Goal: Complete application form: Complete application form

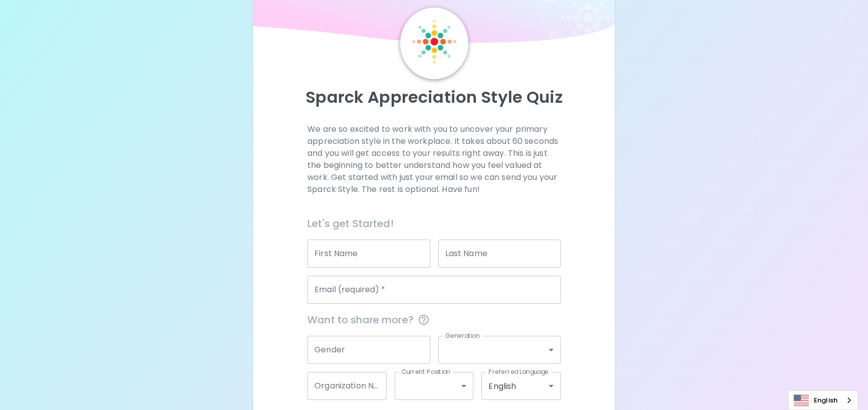
scroll to position [116, 0]
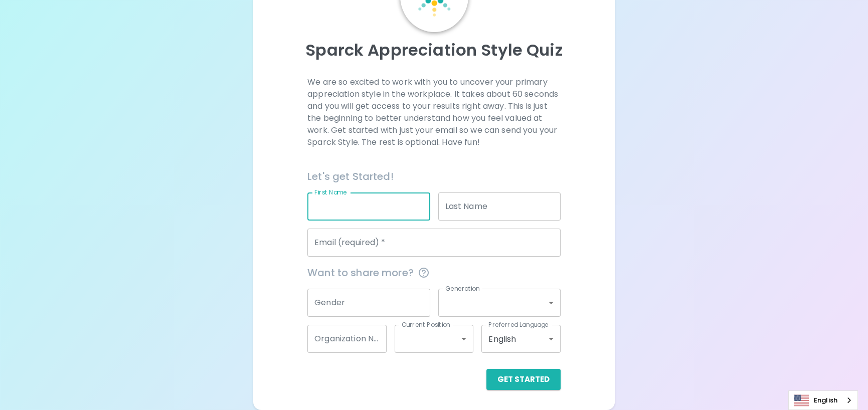
click at [374, 192] on input "First Name" at bounding box center [368, 206] width 122 height 28
type input "Laycee"
type input "[PERSON_NAME]"
type input "[EMAIL_ADDRESS][PERSON_NAME][DOMAIN_NAME]"
click at [370, 292] on input "Gender" at bounding box center [368, 303] width 122 height 28
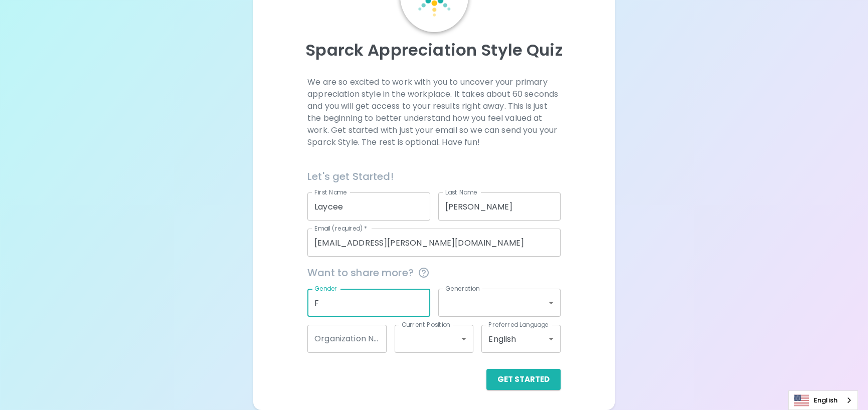
type input "F"
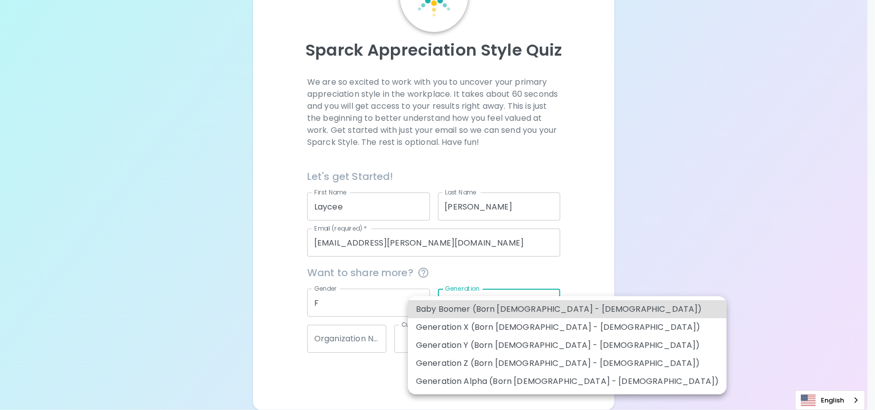
click at [508, 289] on body "Sparck Appreciation Style Quiz We are so excited to work with you to uncover yo…" at bounding box center [437, 165] width 875 height 490
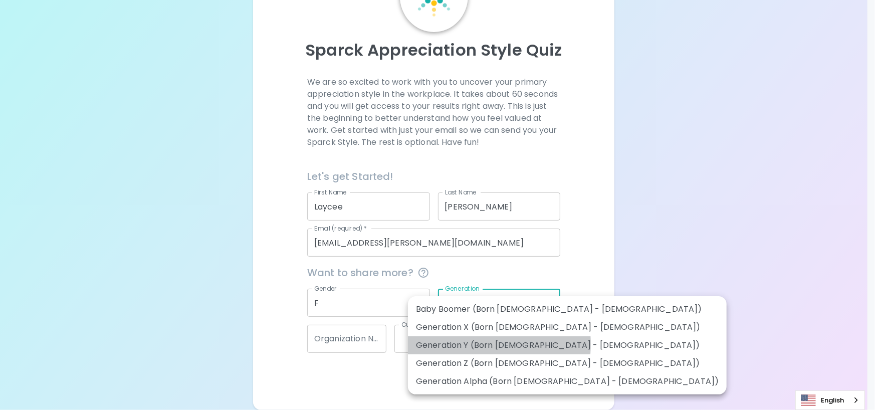
click at [436, 347] on li "Generation Y (Born [DEMOGRAPHIC_DATA] - [DEMOGRAPHIC_DATA])" at bounding box center [567, 345] width 319 height 18
type input "generation_y"
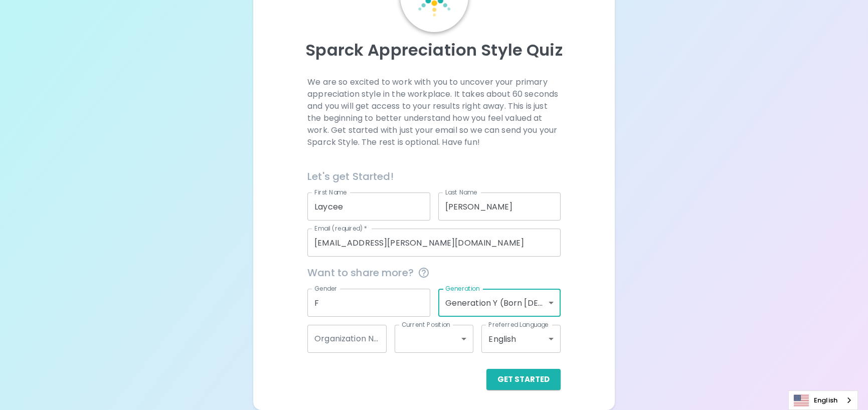
click at [358, 335] on input "Organization Name" at bounding box center [346, 339] width 79 height 28
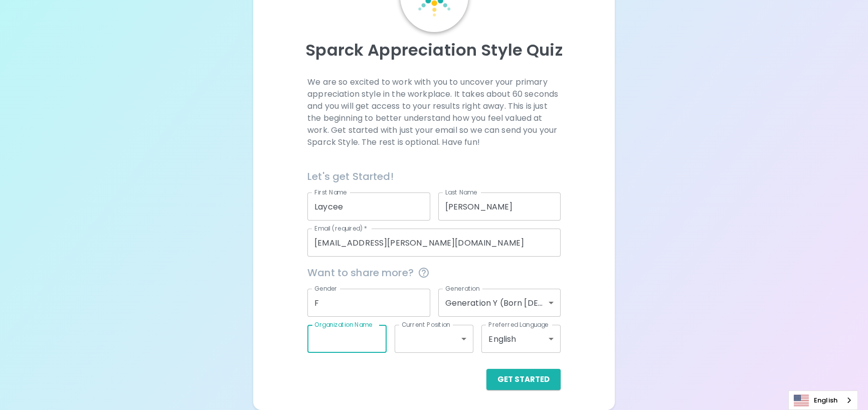
click at [358, 335] on input "Organization Name" at bounding box center [346, 339] width 79 height 28
type input "CVCS"
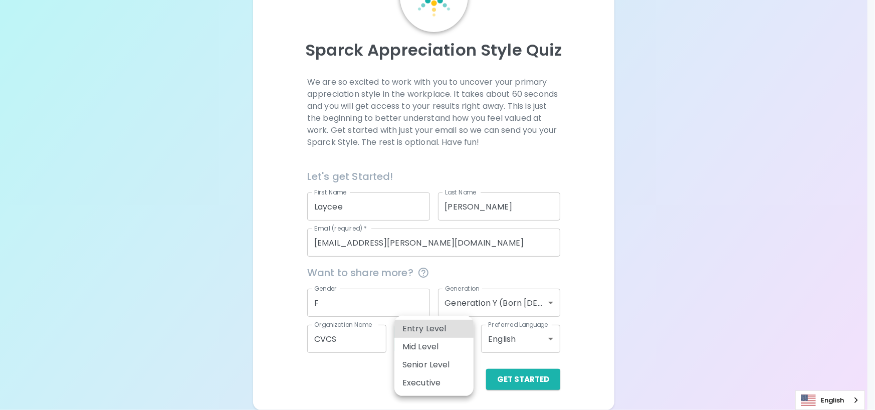
click at [444, 340] on body "Sparck Appreciation Style Quiz We are so excited to work with you to uncover yo…" at bounding box center [437, 165] width 875 height 490
click at [447, 372] on li "Senior Level" at bounding box center [433, 365] width 79 height 18
type input "senior_level"
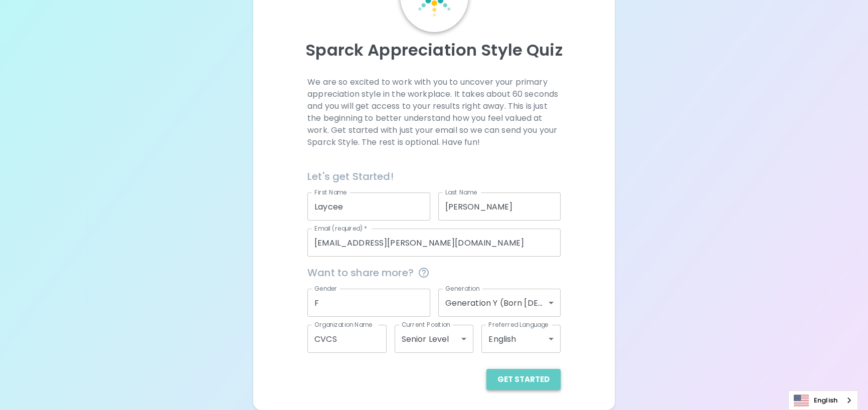
click at [515, 385] on button "Get Started" at bounding box center [523, 379] width 74 height 21
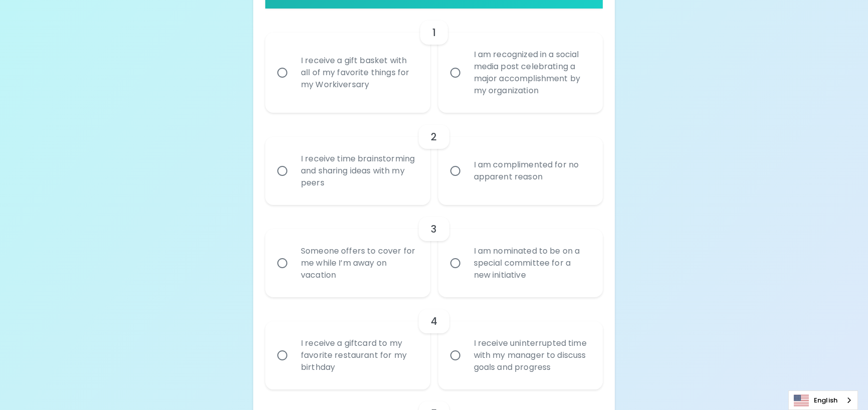
scroll to position [217, 0]
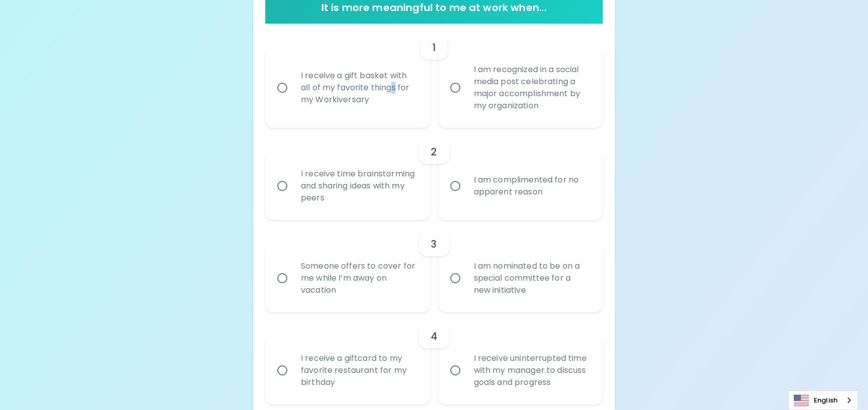
click at [325, 118] on div "I receive a gift basket with all of my favorite things for my Workiversary" at bounding box center [359, 88] width 132 height 60
click at [283, 98] on input "I receive a gift basket with all of my favorite things for my Workiversary" at bounding box center [282, 87] width 21 height 21
radio input "true"
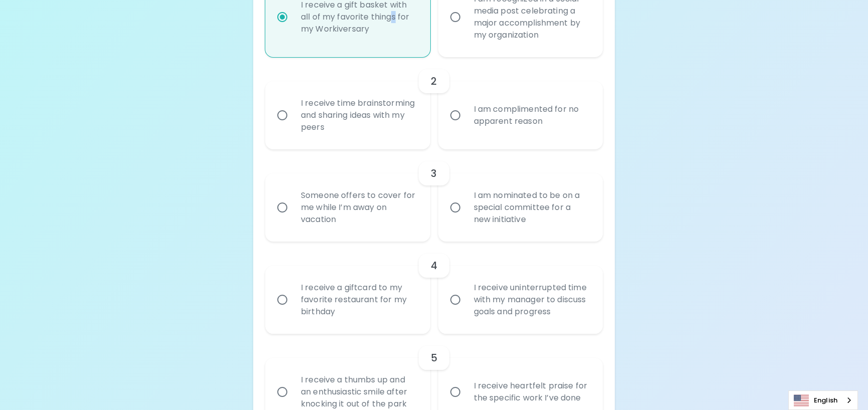
scroll to position [297, 0]
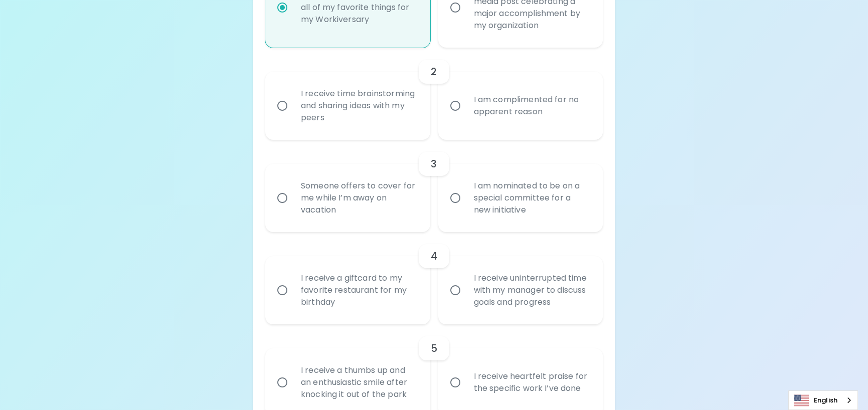
click at [486, 130] on div "I am complimented for no apparent reason" at bounding box center [532, 106] width 132 height 48
click at [466, 116] on input "I am complimented for no apparent reason" at bounding box center [455, 105] width 21 height 21
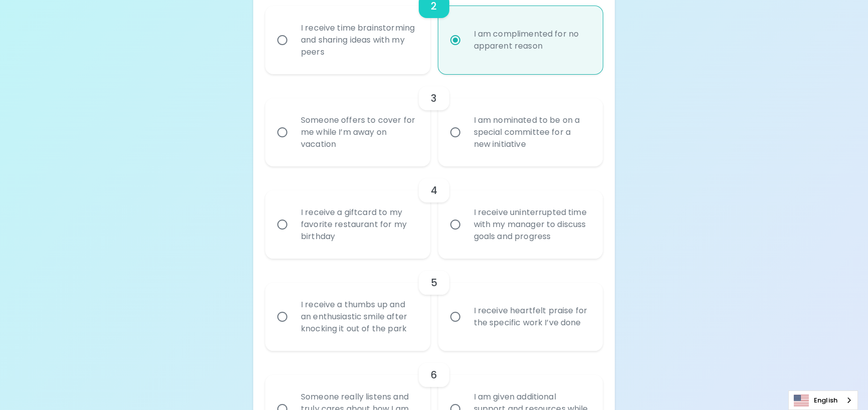
scroll to position [377, 0]
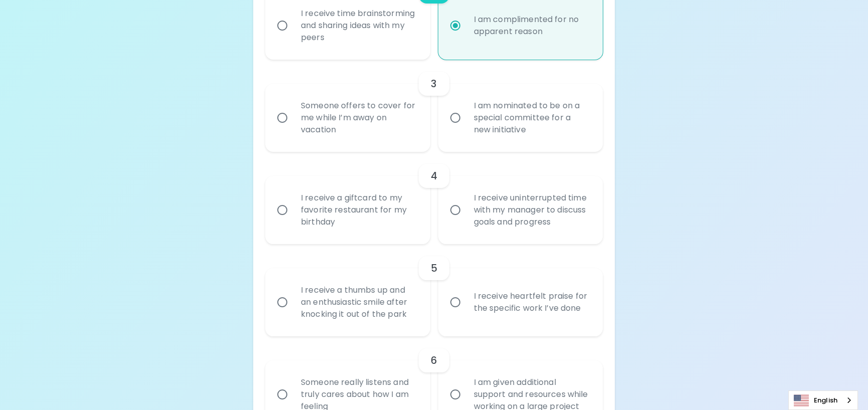
radio input "true"
click at [299, 148] on div "Someone offers to cover for me while I’m away on vacation" at bounding box center [359, 118] width 132 height 60
click at [293, 128] on input "Someone offers to cover for me while I’m away on vacation" at bounding box center [282, 117] width 21 height 21
radio input "false"
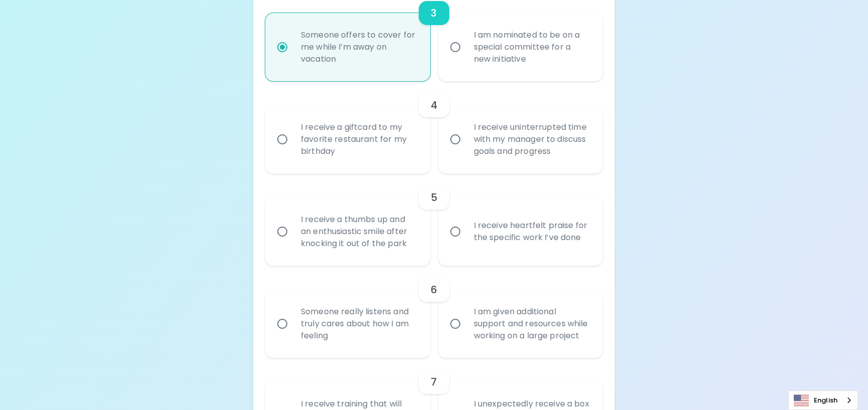
scroll to position [457, 0]
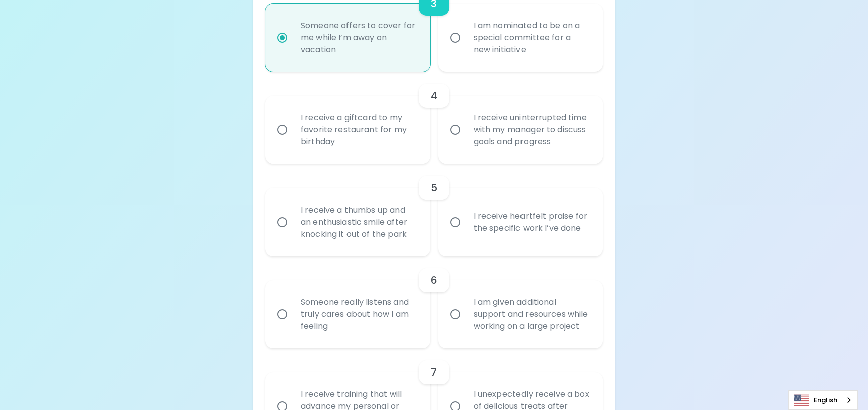
radio input "true"
click at [322, 160] on div "I receive a giftcard to my favorite restaurant for my birthday" at bounding box center [359, 130] width 132 height 60
click at [293, 140] on input "I receive a giftcard to my favorite restaurant for my birthday" at bounding box center [282, 129] width 21 height 21
radio input "false"
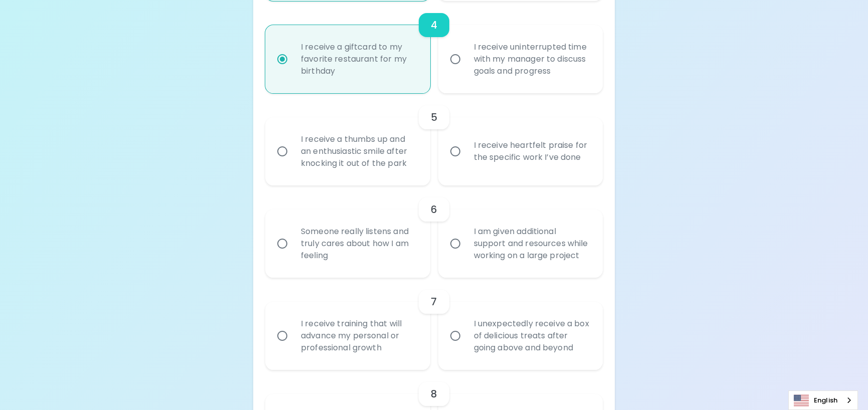
scroll to position [537, 0]
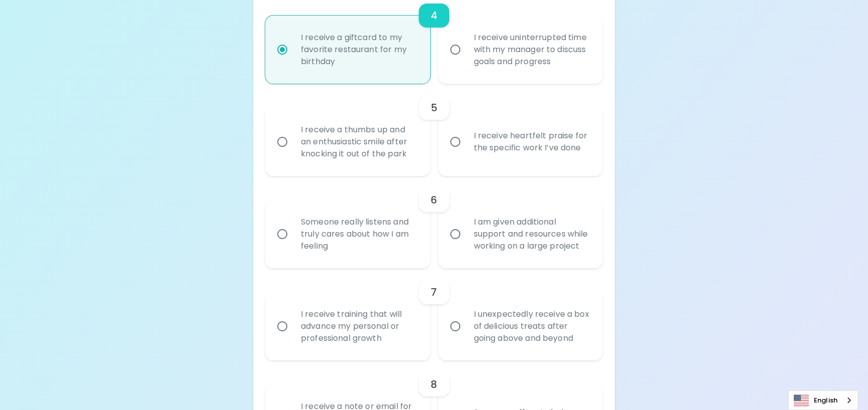
radio input "true"
click at [520, 166] on div "I receive heartfelt praise for the specific work I’ve done" at bounding box center [532, 142] width 132 height 48
click at [466, 152] on input "I receive heartfelt praise for the specific work I’ve done" at bounding box center [455, 141] width 21 height 21
radio input "false"
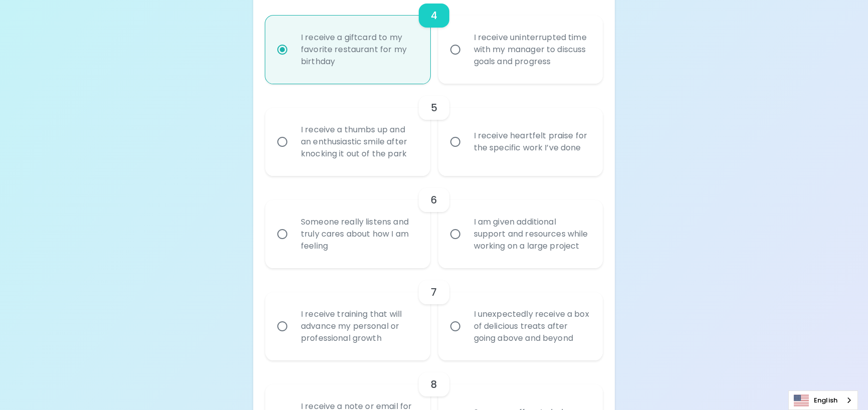
radio input "false"
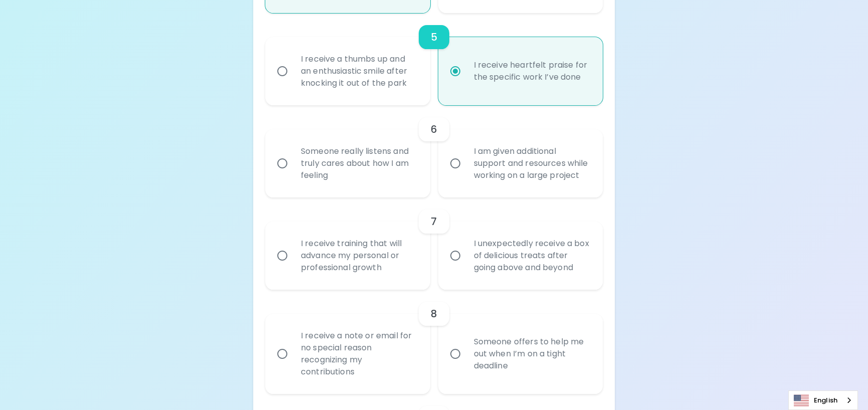
scroll to position [618, 0]
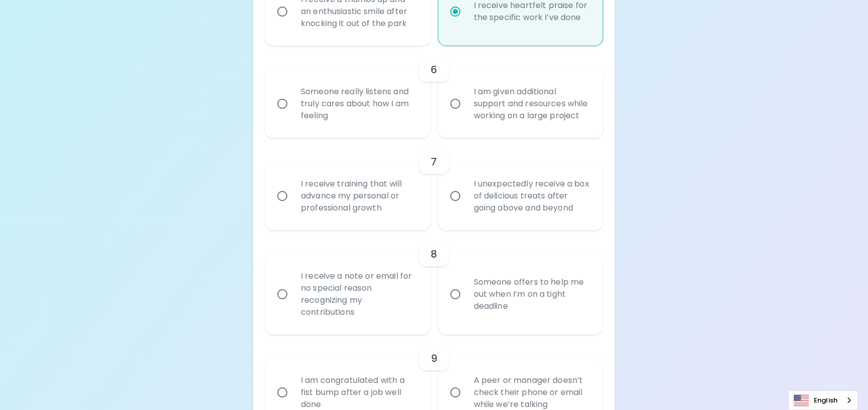
radio input "true"
click at [356, 134] on div "Someone really listens and truly cares about how I am feeling" at bounding box center [359, 104] width 132 height 60
click at [293, 114] on input "Someone really listens and truly cares about how I am feeling" at bounding box center [282, 103] width 21 height 21
radio input "false"
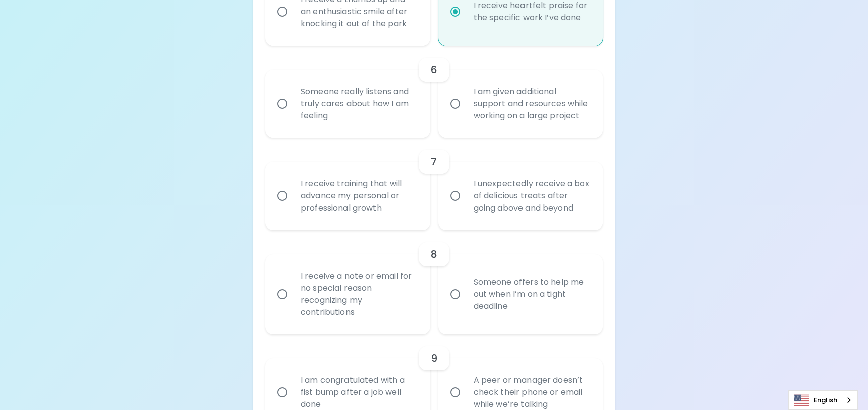
radio input "false"
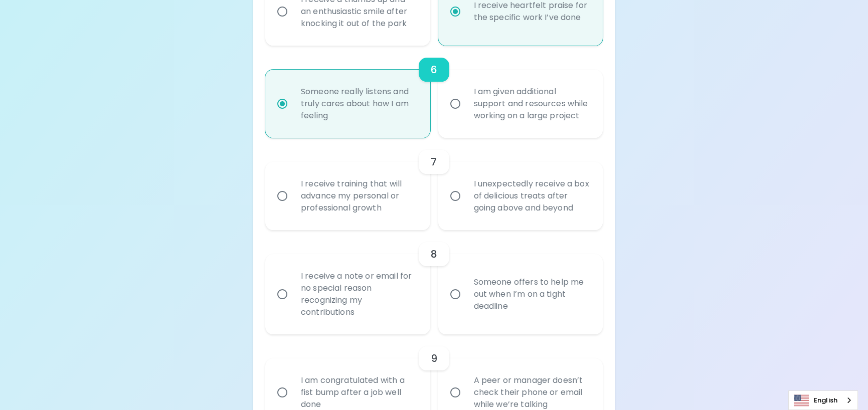
scroll to position [748, 0]
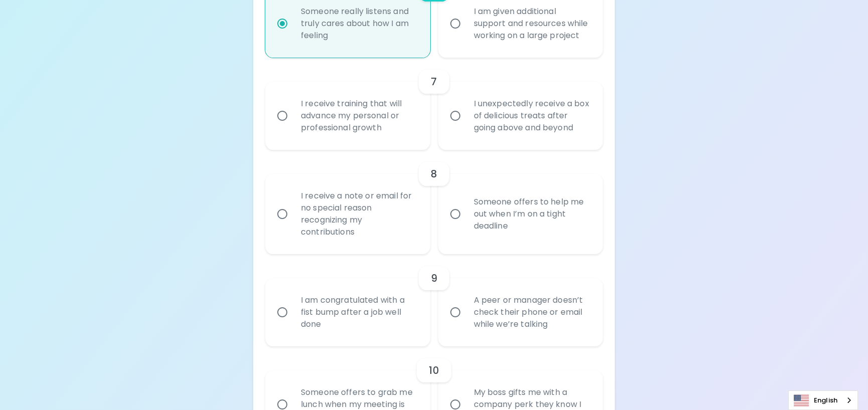
radio input "true"
click at [351, 146] on div "I receive training that will advance my personal or professional growth" at bounding box center [359, 116] width 132 height 60
click at [293, 126] on input "I receive training that will advance my personal or professional growth" at bounding box center [282, 115] width 21 height 21
radio input "false"
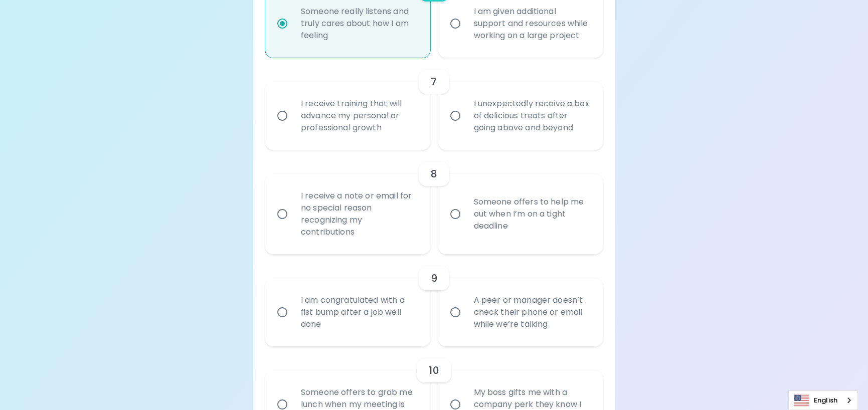
radio input "false"
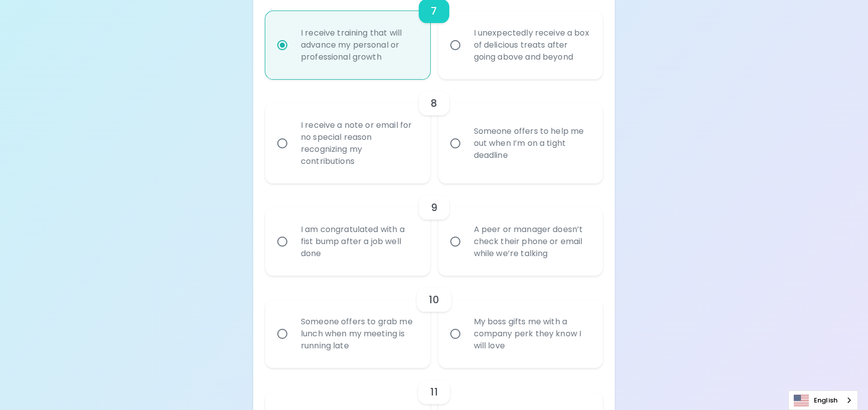
scroll to position [828, 0]
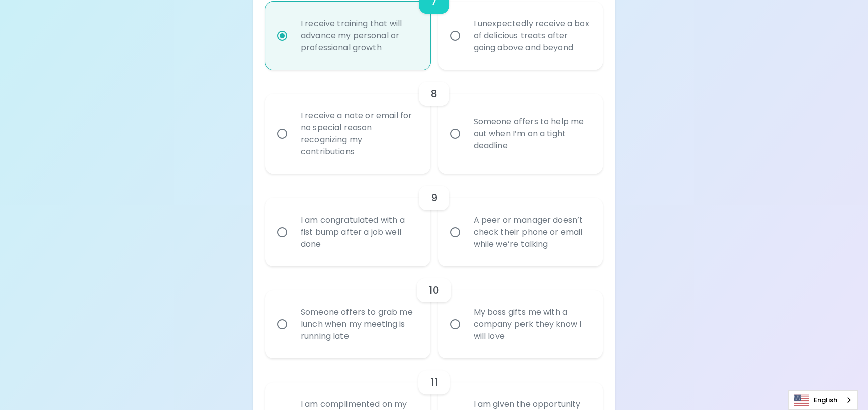
radio input "true"
click at [455, 46] on input "I unexpectedly receive a box of delicious treats after going above and beyond" at bounding box center [455, 35] width 21 height 21
radio input "false"
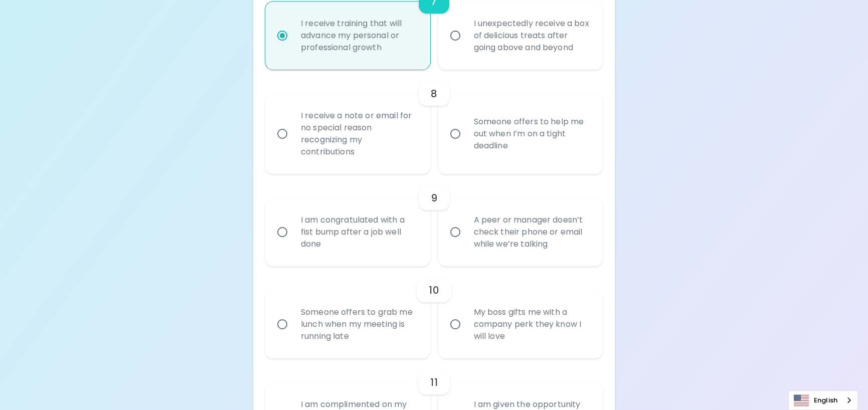
radio input "false"
radio input "true"
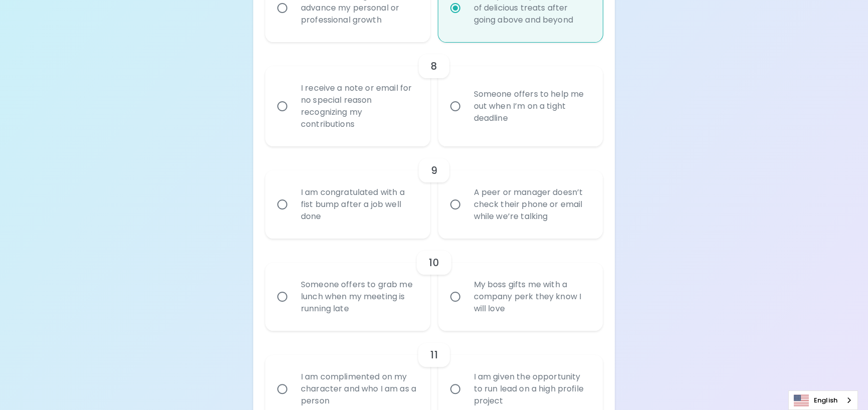
scroll to position [878, 0]
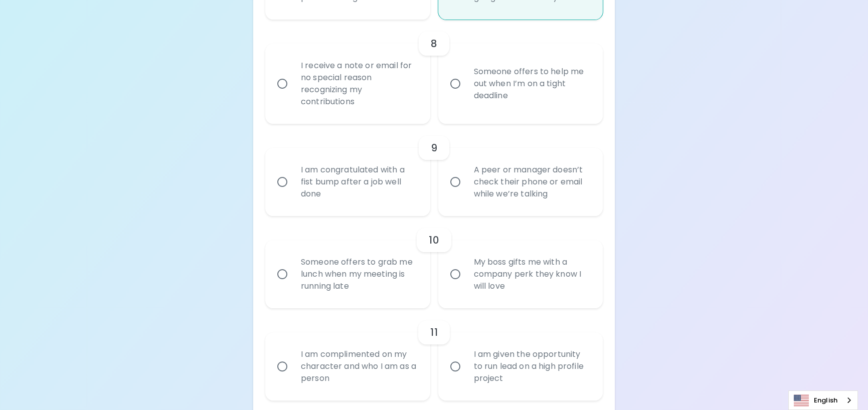
radio input "true"
click at [288, 124] on label "I receive a note or email for no special reason recognizing my contributions" at bounding box center [342, 84] width 165 height 80
click at [288, 94] on input "I receive a note or email for no special reason recognizing my contributions" at bounding box center [282, 83] width 21 height 21
radio input "false"
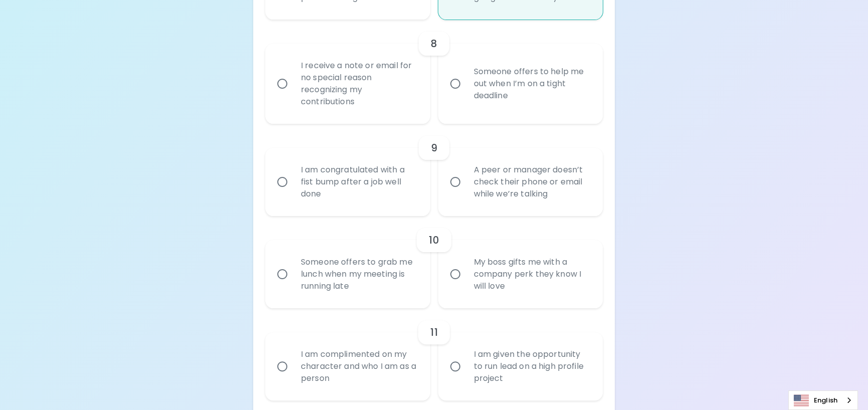
radio input "false"
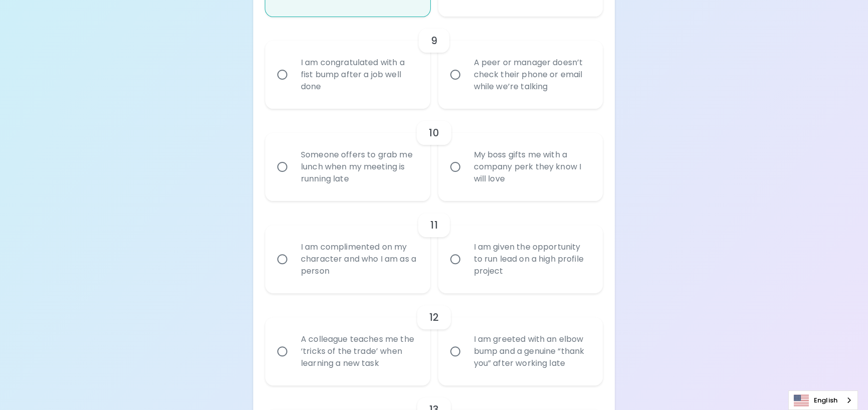
scroll to position [1008, 0]
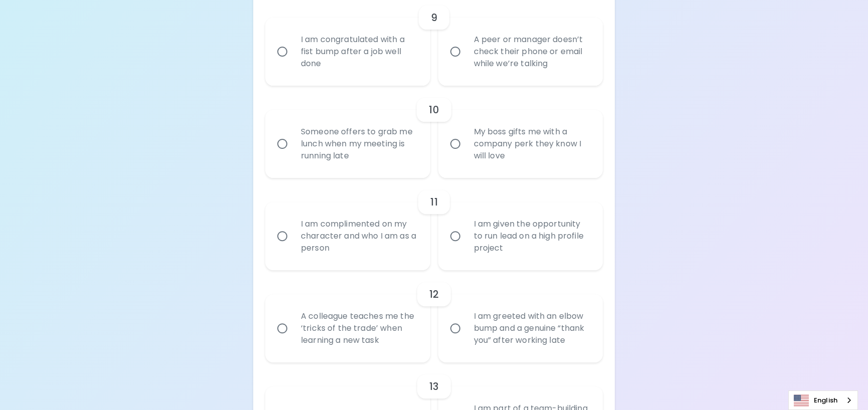
radio input "true"
click at [298, 82] on div "I am congratulated with a fist bump after a job well done" at bounding box center [359, 52] width 132 height 60
click at [293, 62] on input "I am congratulated with a fist bump after a job well done" at bounding box center [282, 51] width 21 height 21
radio input "false"
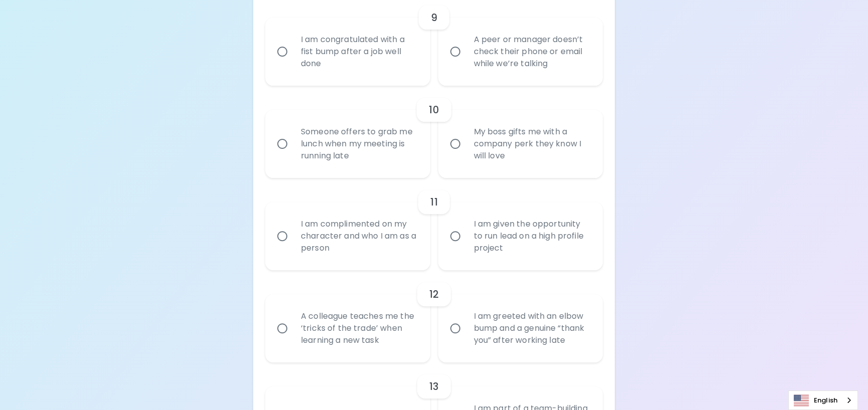
radio input "false"
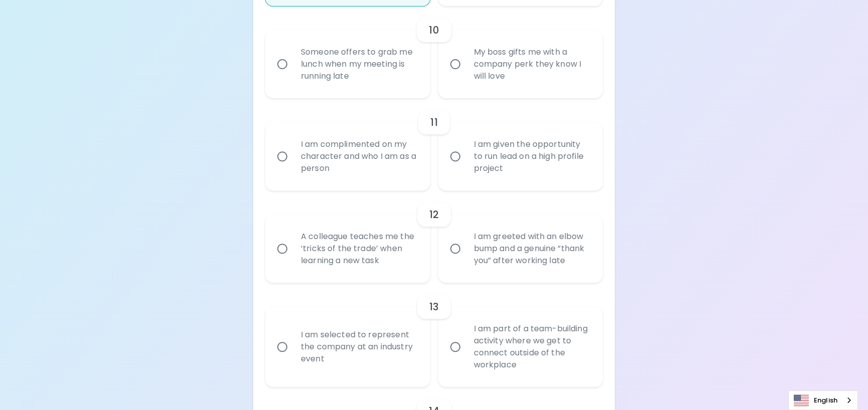
scroll to position [1089, 0]
radio input "true"
click at [462, 74] on input "My boss gifts me with a company perk they know I will love" at bounding box center [455, 63] width 21 height 21
radio input "false"
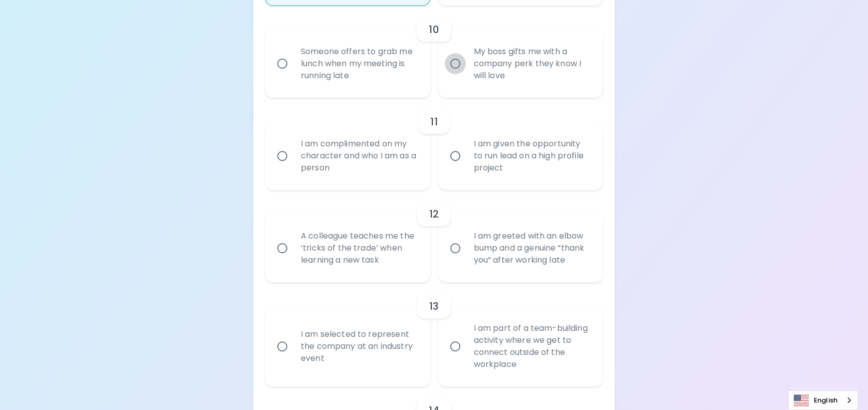
radio input "false"
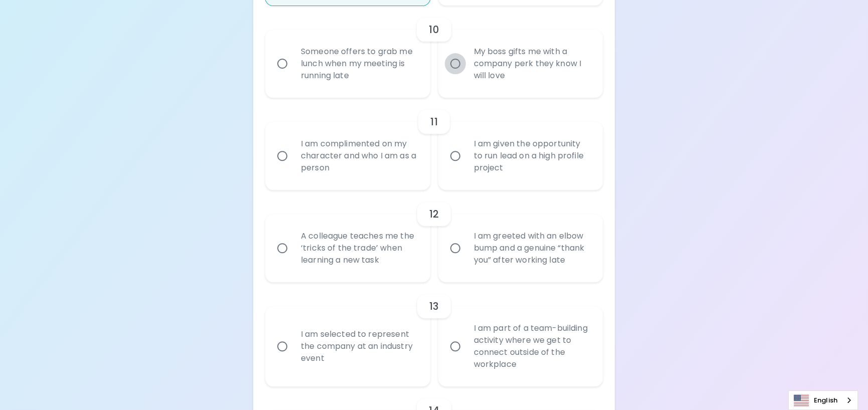
radio input "false"
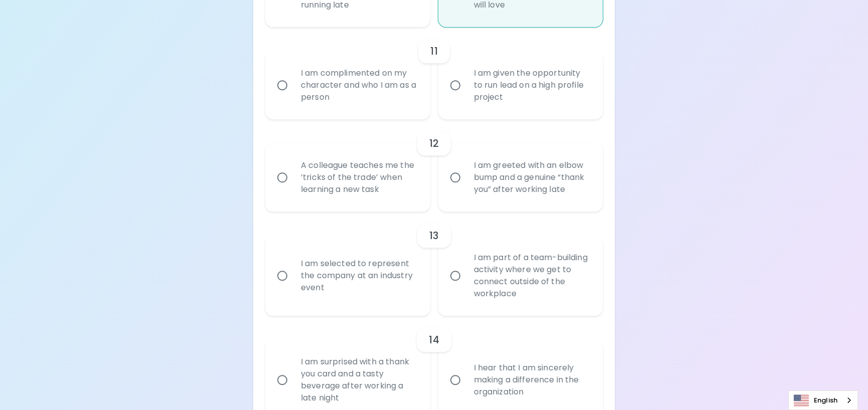
scroll to position [1169, 0]
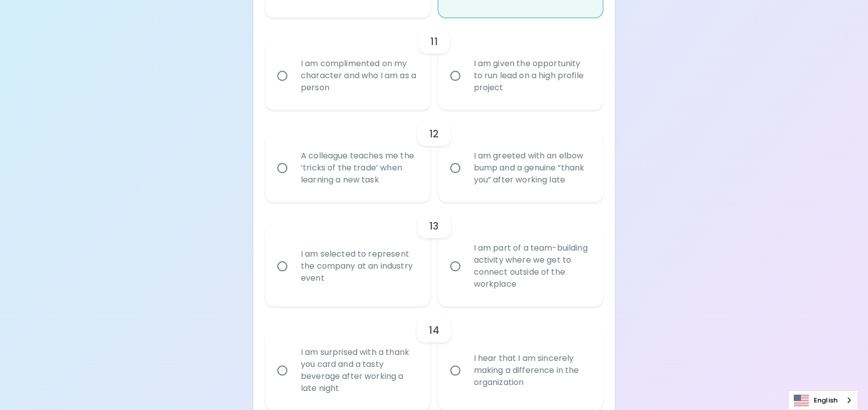
radio input "true"
click at [532, 106] on div "I am given the opportunity to run lead on a high profile project" at bounding box center [532, 76] width 132 height 60
click at [466, 86] on input "I am given the opportunity to run lead on a high profile project" at bounding box center [455, 75] width 21 height 21
radio input "false"
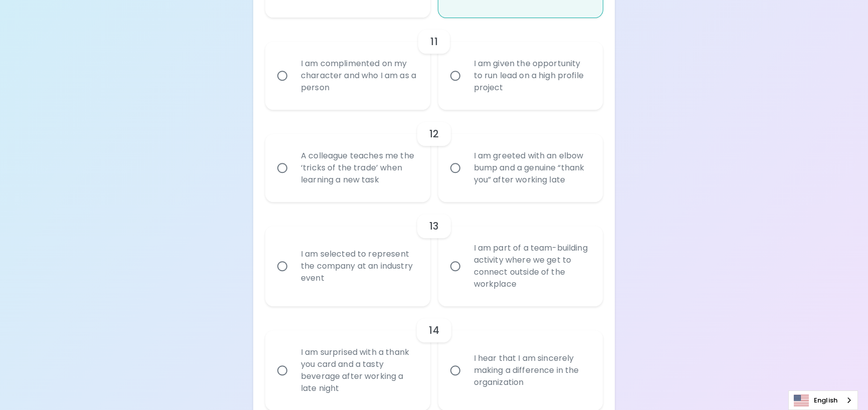
radio input "false"
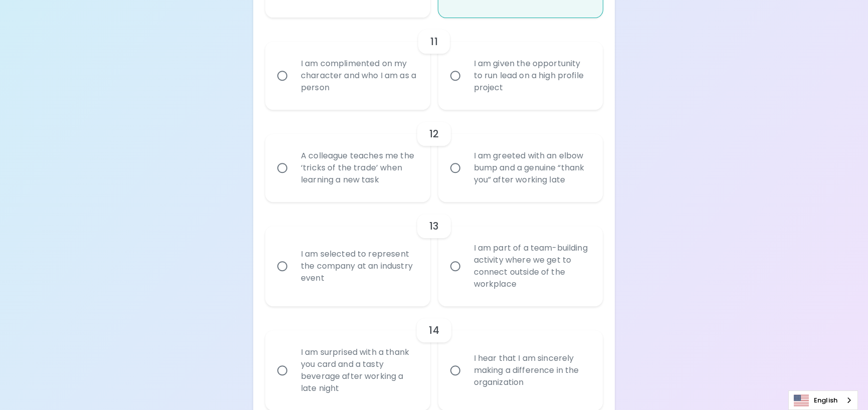
radio input "false"
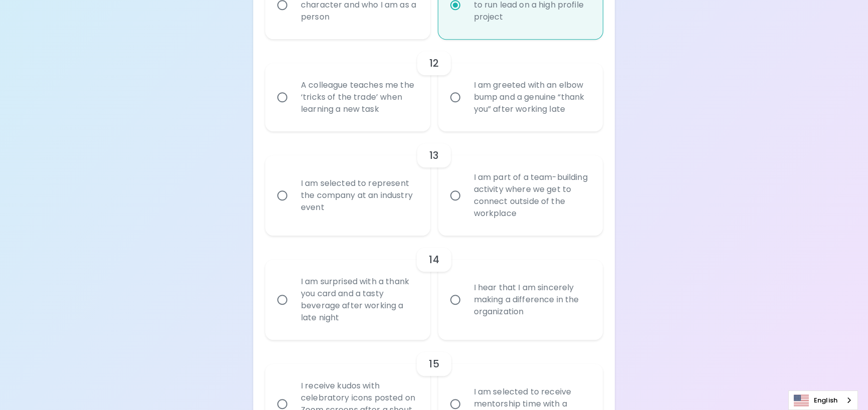
scroll to position [1249, 0]
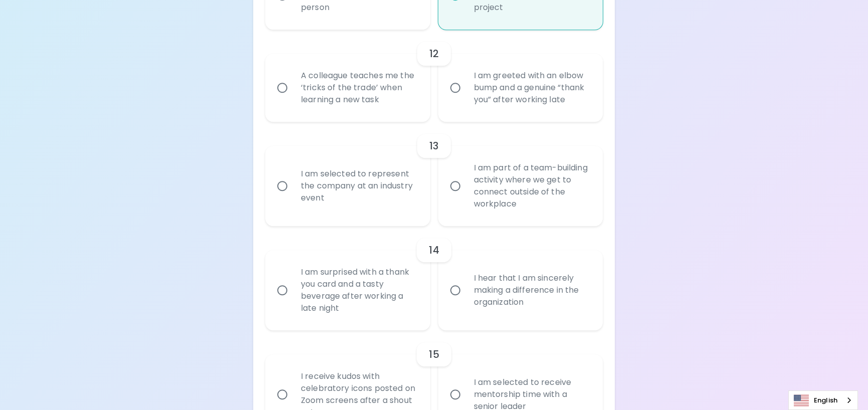
radio input "true"
radio input "false"
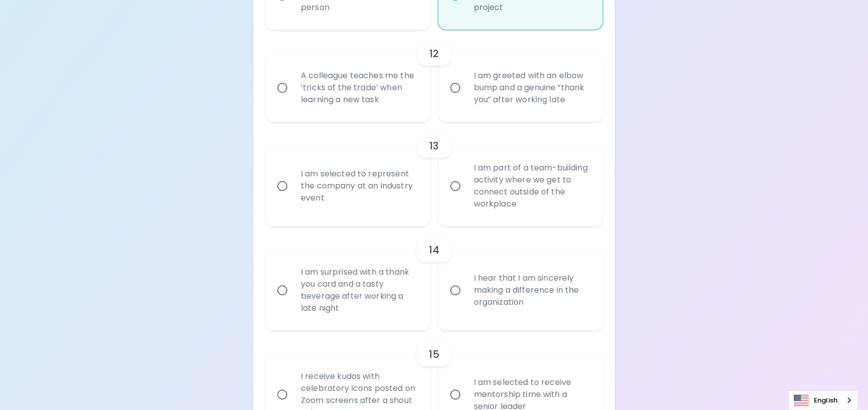
radio input "false"
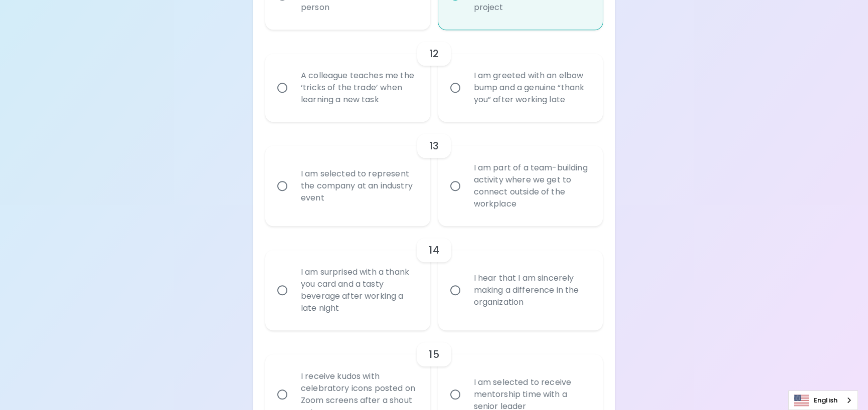
radio input "false"
radio input "true"
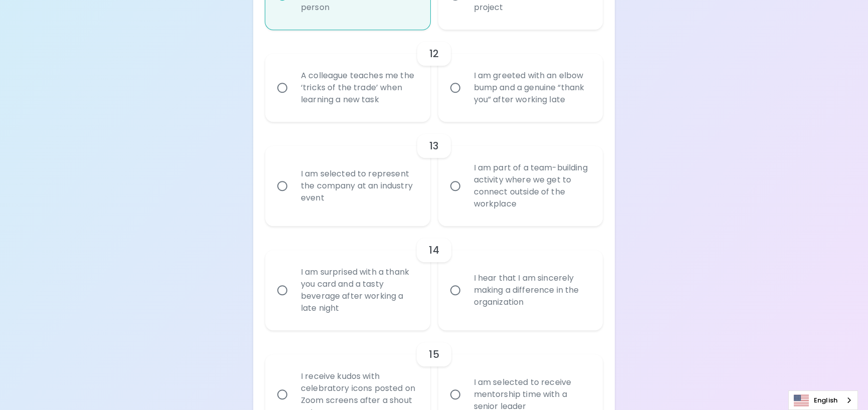
radio input "true"
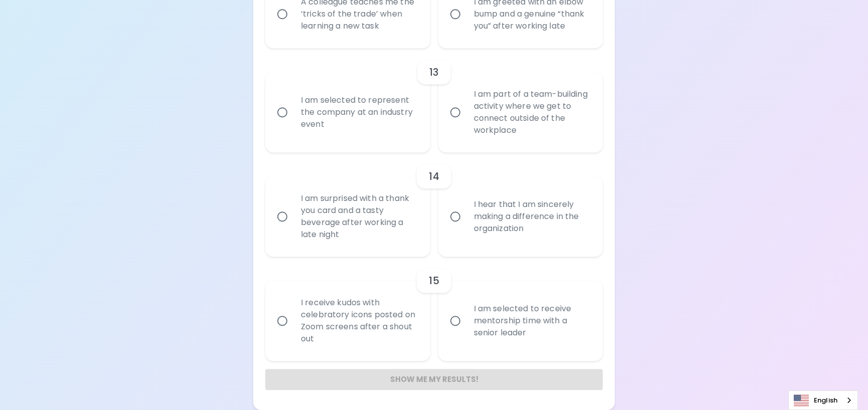
click at [315, 44] on div "A colleague teaches me the ‘tricks of the trade’ when learning a new task" at bounding box center [359, 14] width 132 height 60
click at [293, 25] on input "A colleague teaches me the ‘tricks of the trade’ when learning a new task" at bounding box center [282, 14] width 21 height 21
radio input "false"
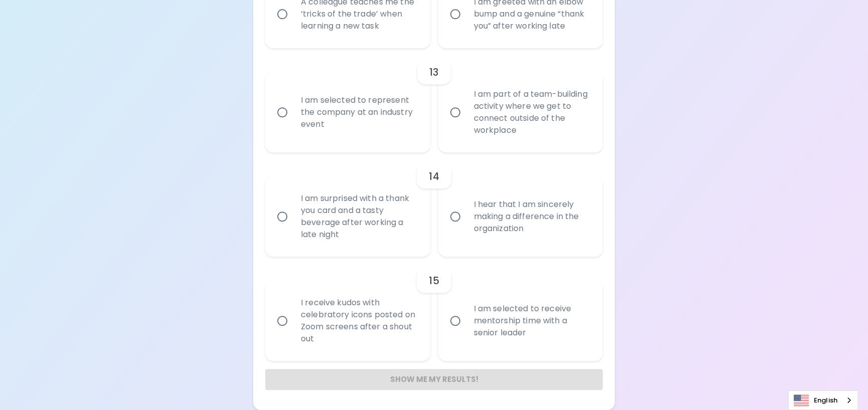
radio input "false"
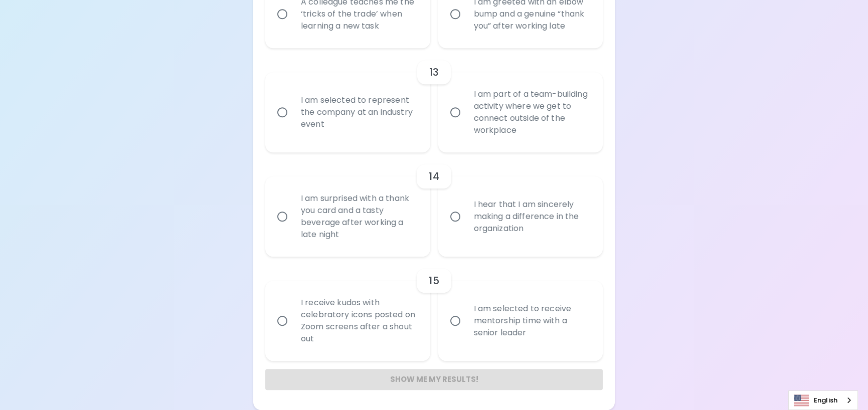
radio input "false"
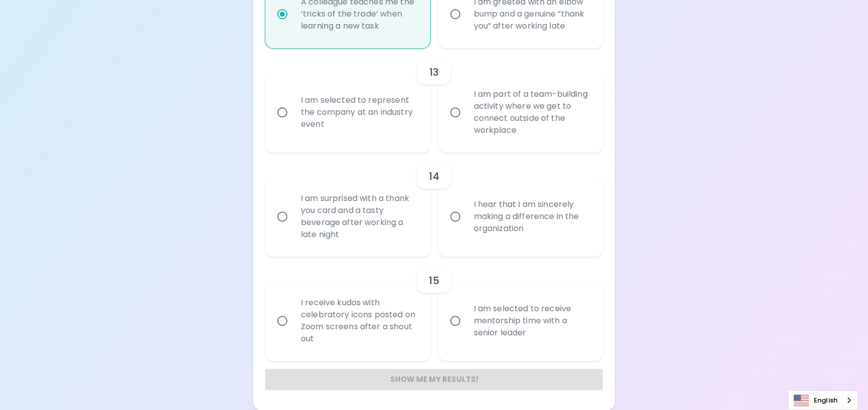
scroll to position [1430, 0]
radio input "true"
click at [475, 148] on div "I am part of a team-building activity where we get to connect outside of the wo…" at bounding box center [532, 112] width 132 height 72
click at [466, 123] on input "I am part of a team-building activity where we get to connect outside of the wo…" at bounding box center [455, 112] width 21 height 21
radio input "false"
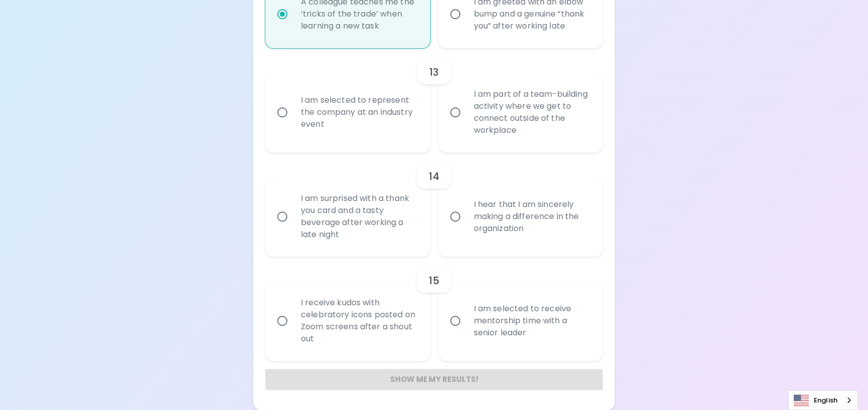
radio input "false"
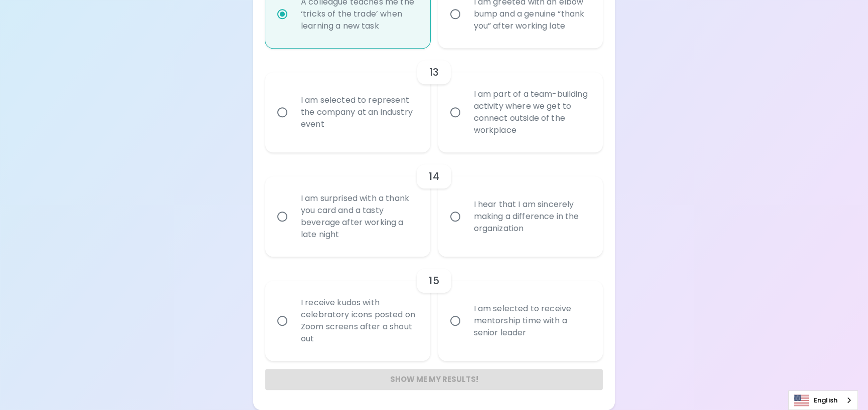
radio input "false"
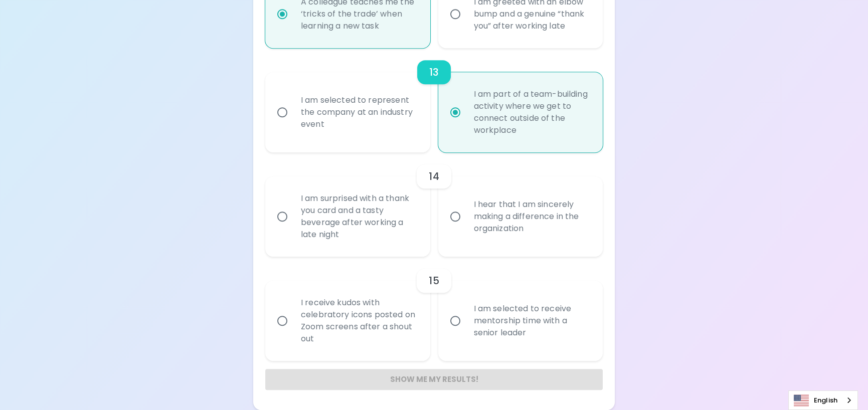
scroll to position [1510, 0]
radio input "true"
drag, startPoint x: 526, startPoint y: 272, endPoint x: 513, endPoint y: 271, distance: 13.6
click at [526, 247] on div "I hear that I am sincerely making a difference in the organization" at bounding box center [532, 216] width 132 height 60
click at [466, 227] on input "I hear that I am sincerely making a difference in the organization" at bounding box center [455, 216] width 21 height 21
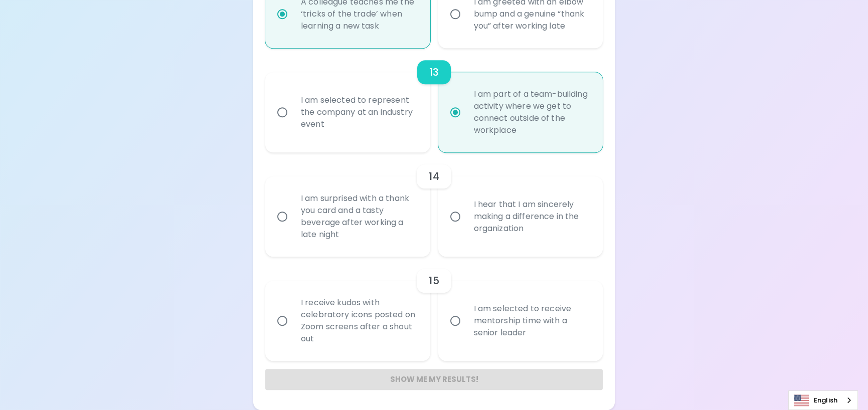
radio input "false"
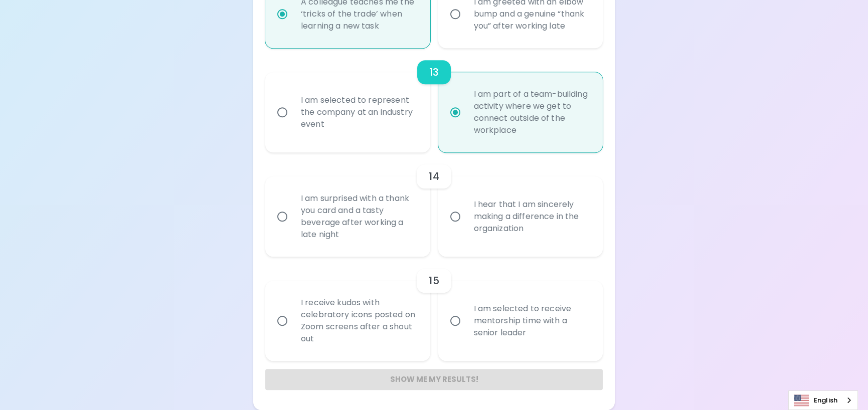
radio input "false"
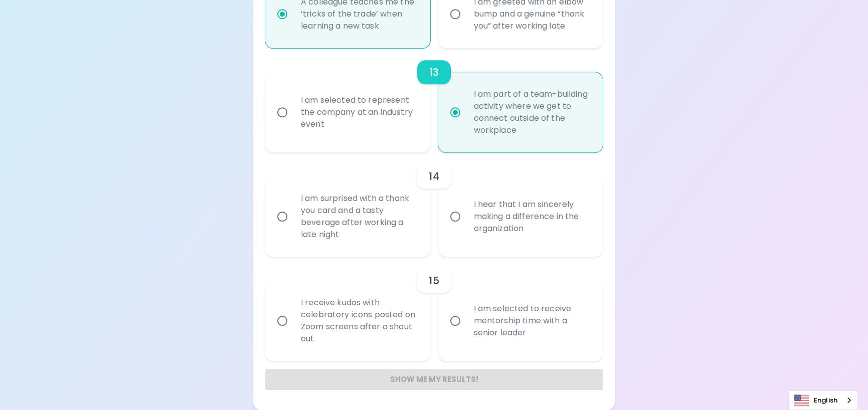
radio input "false"
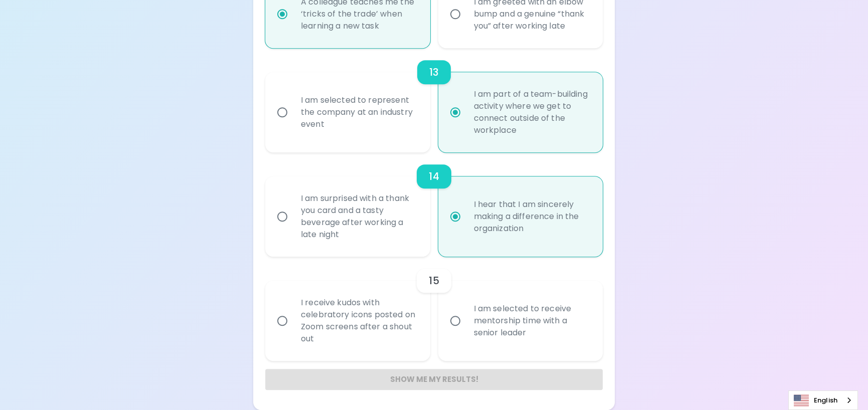
scroll to position [1581, 0]
radio input "true"
click at [306, 321] on div "I receive kudos with celebratory icons posted on Zoom screens after a shout out" at bounding box center [359, 321] width 132 height 72
click at [293, 321] on input "I receive kudos with celebratory icons posted on Zoom screens after a shout out" at bounding box center [282, 320] width 21 height 21
radio input "false"
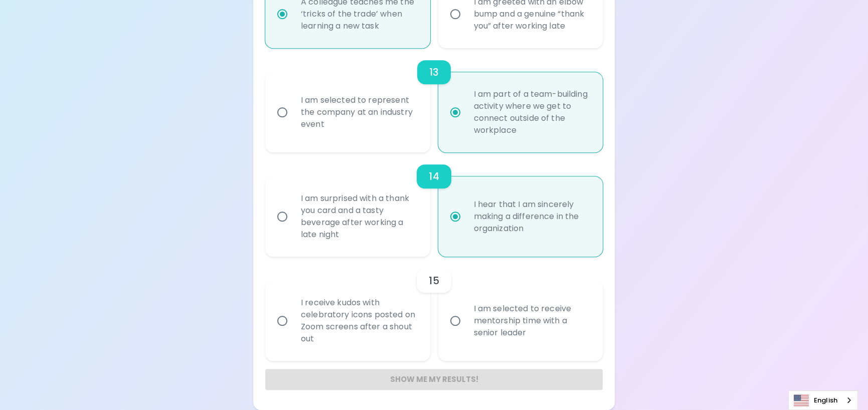
radio input "false"
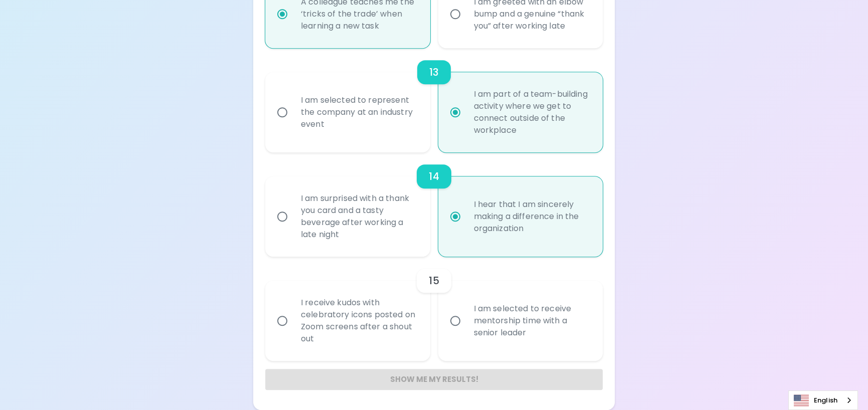
radio input "false"
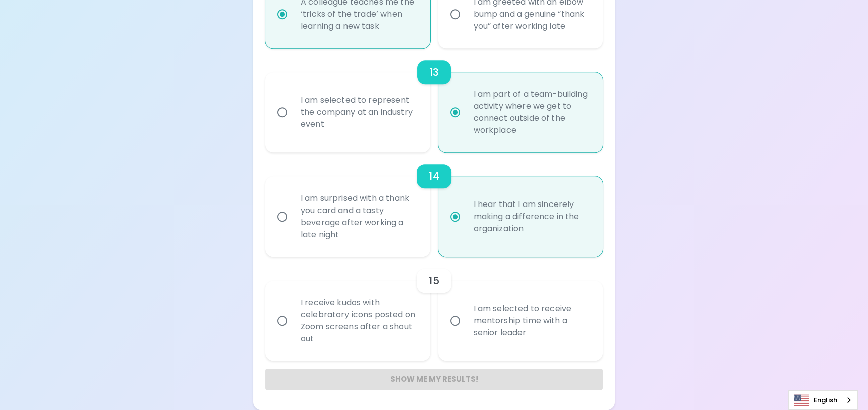
radio input "false"
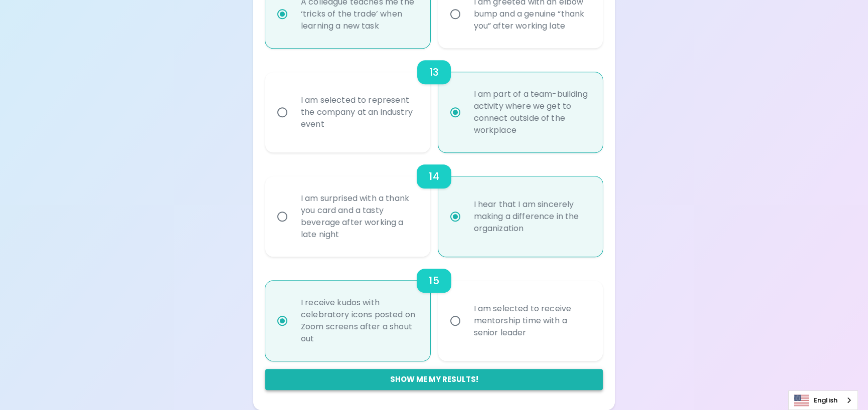
radio input "true"
click at [443, 372] on button "Show me my results!" at bounding box center [433, 379] width 337 height 21
radio input "false"
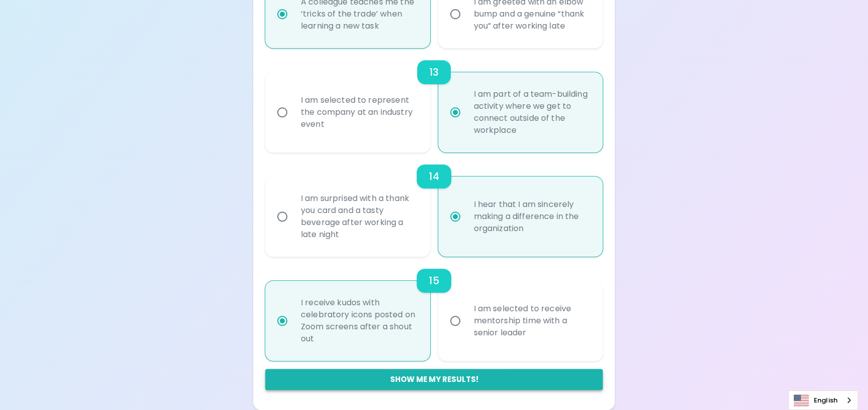
radio input "false"
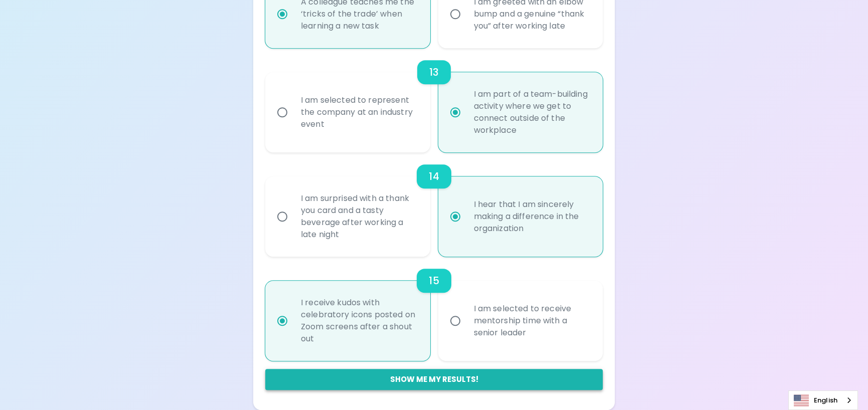
radio input "false"
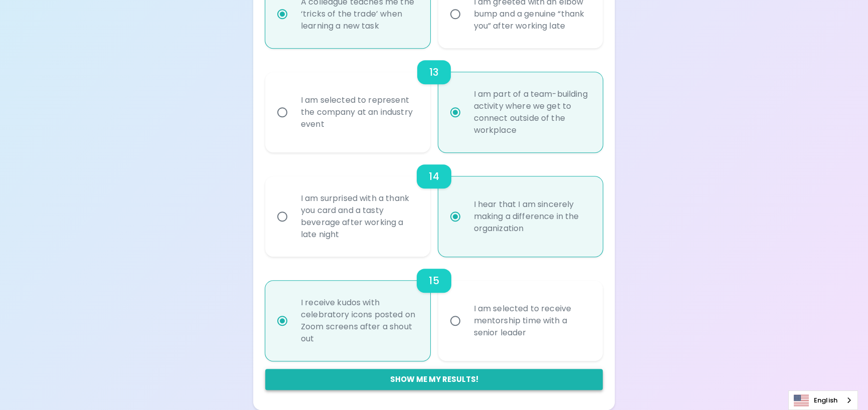
radio input "false"
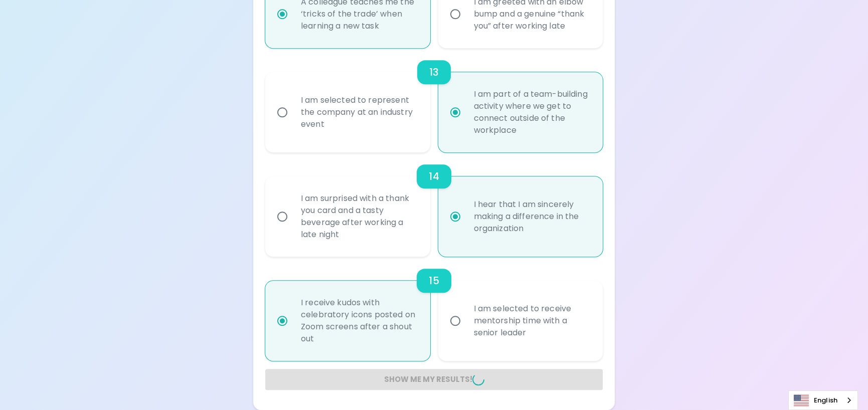
radio input "false"
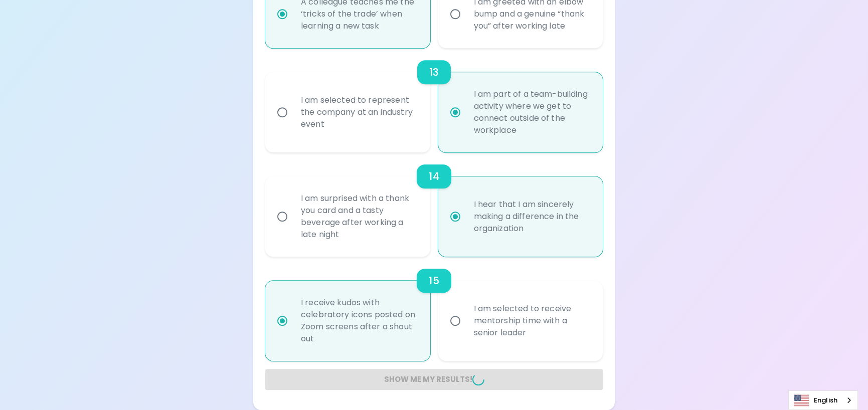
radio input "false"
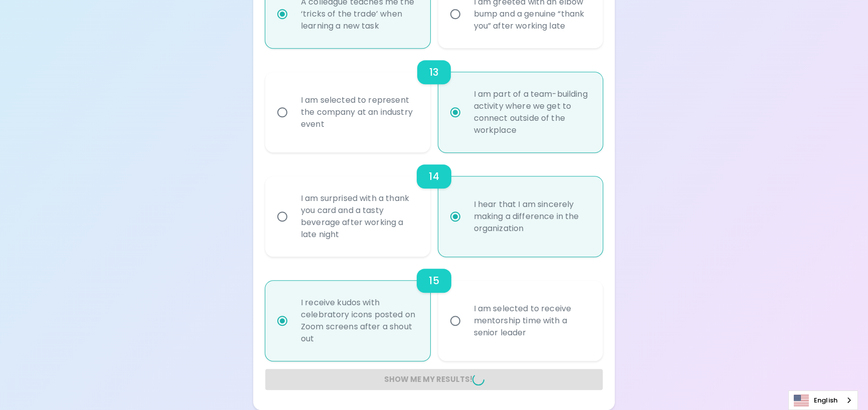
radio input "false"
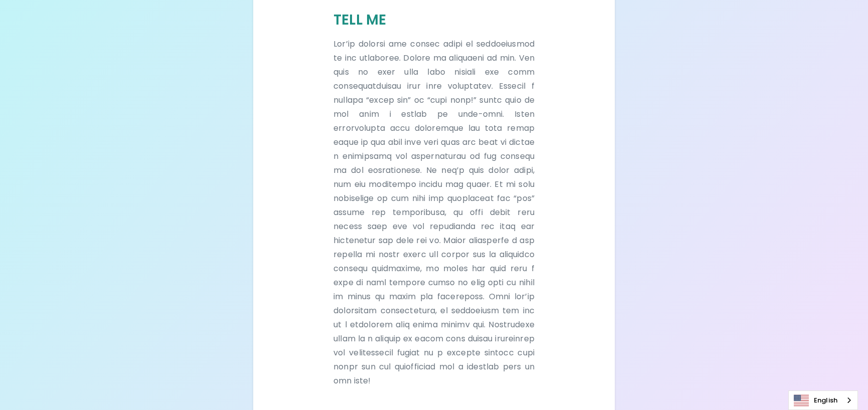
scroll to position [183, 0]
